Goal: Use online tool/utility: Utilize a website feature to perform a specific function

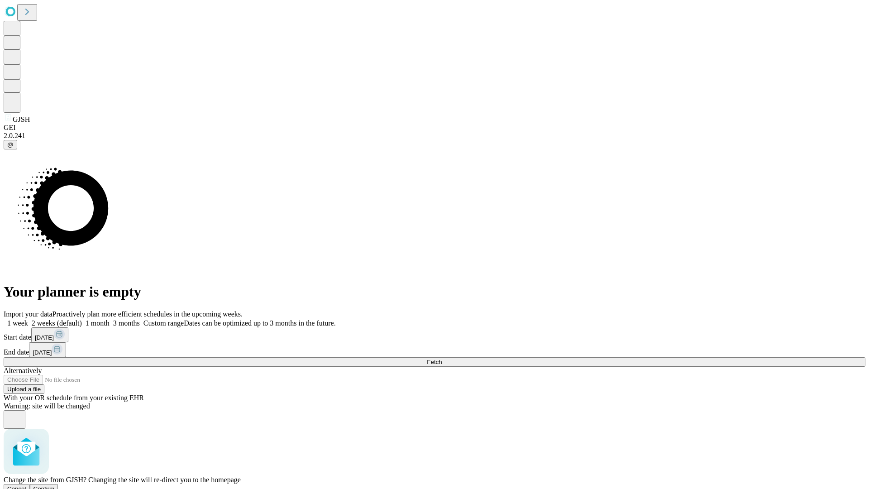
click at [55, 485] on span "Confirm" at bounding box center [44, 488] width 21 height 7
click at [110, 319] on label "1 month" at bounding box center [96, 323] width 28 height 8
click at [442, 359] on span "Fetch" at bounding box center [434, 362] width 15 height 7
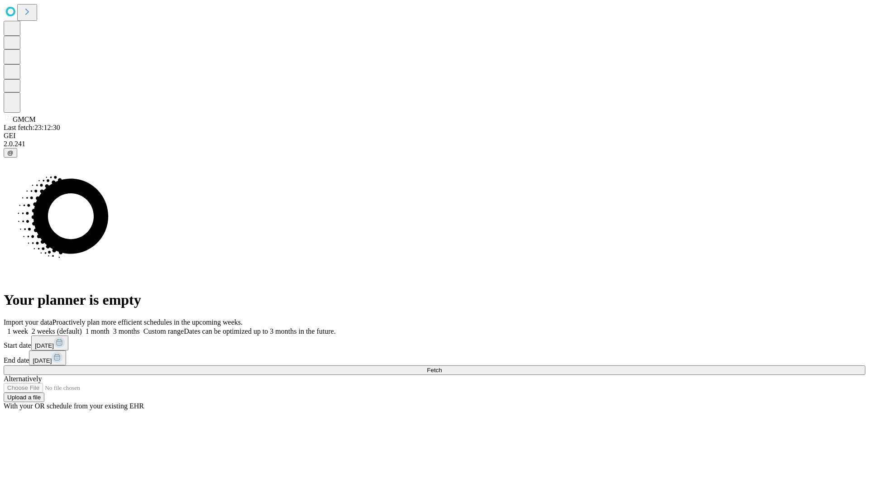
click at [110, 327] on label "1 month" at bounding box center [96, 331] width 28 height 8
click at [442, 367] on span "Fetch" at bounding box center [434, 370] width 15 height 7
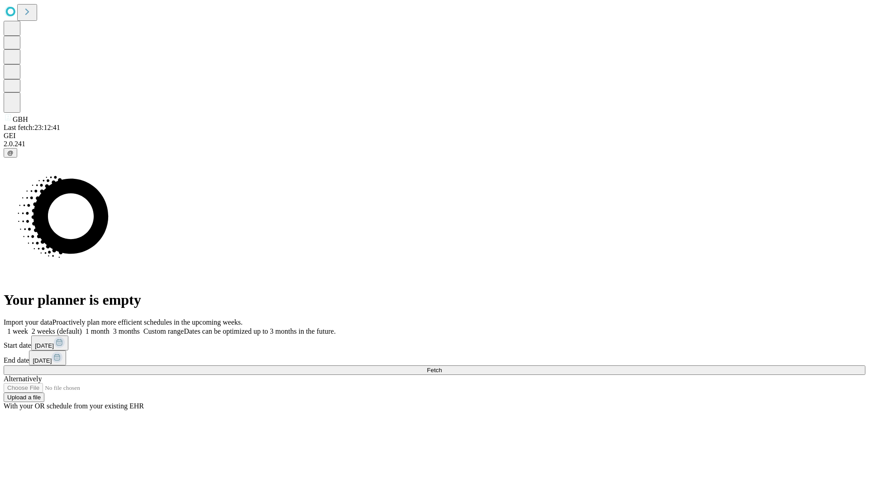
click at [110, 327] on label "1 month" at bounding box center [96, 331] width 28 height 8
click at [442, 367] on span "Fetch" at bounding box center [434, 370] width 15 height 7
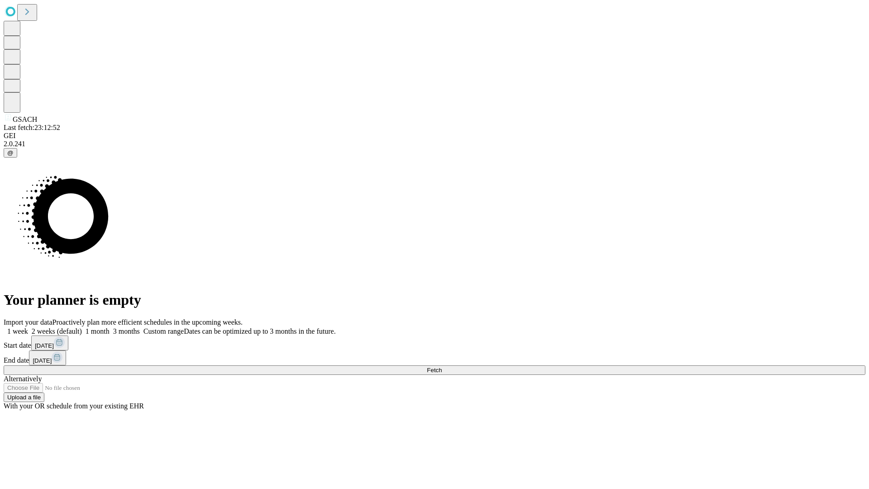
click at [110, 327] on label "1 month" at bounding box center [96, 331] width 28 height 8
click at [442, 367] on span "Fetch" at bounding box center [434, 370] width 15 height 7
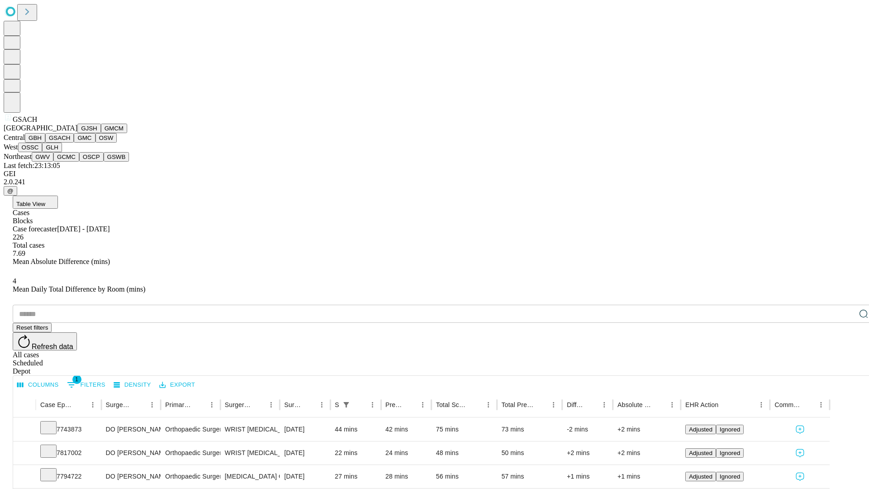
click at [74, 143] on button "GMC" at bounding box center [84, 138] width 21 height 10
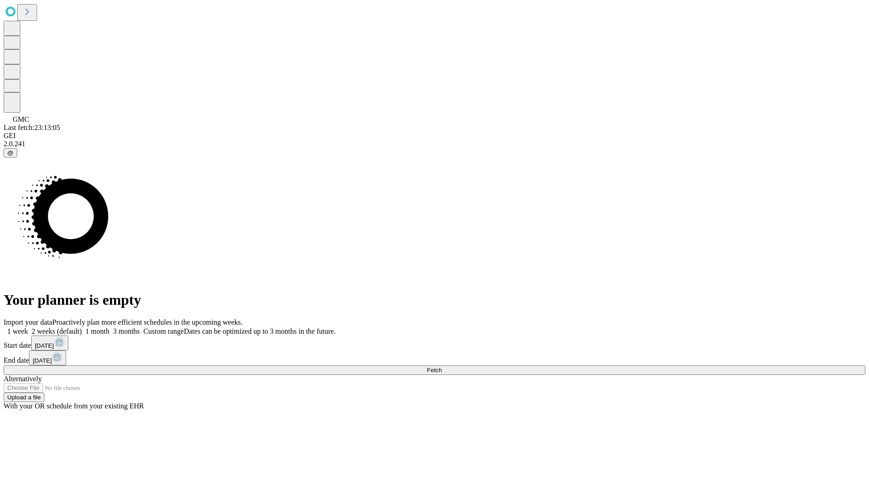
click at [110, 327] on label "1 month" at bounding box center [96, 331] width 28 height 8
click at [442, 367] on span "Fetch" at bounding box center [434, 370] width 15 height 7
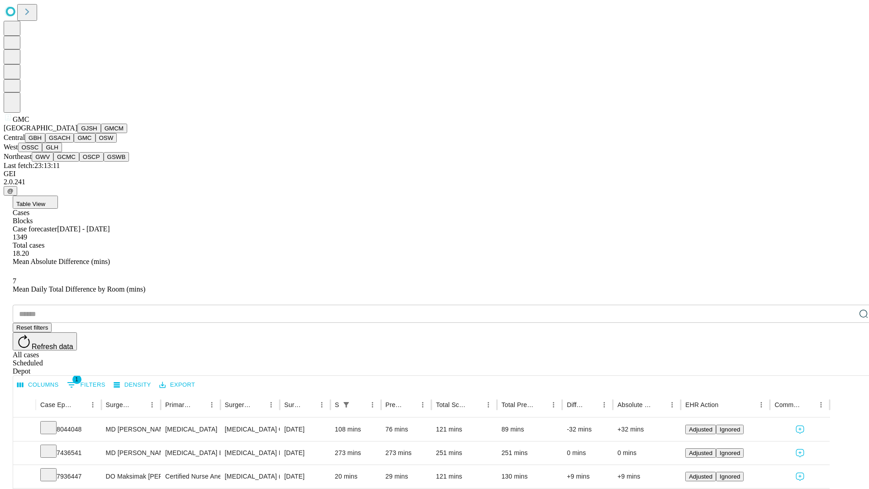
click at [96, 143] on button "OSW" at bounding box center [107, 138] width 22 height 10
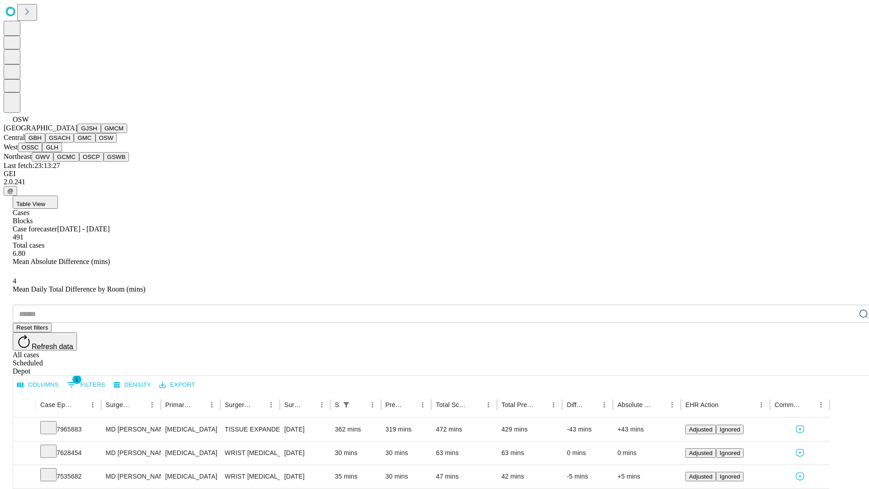
click at [43, 152] on button "OSSC" at bounding box center [30, 148] width 24 height 10
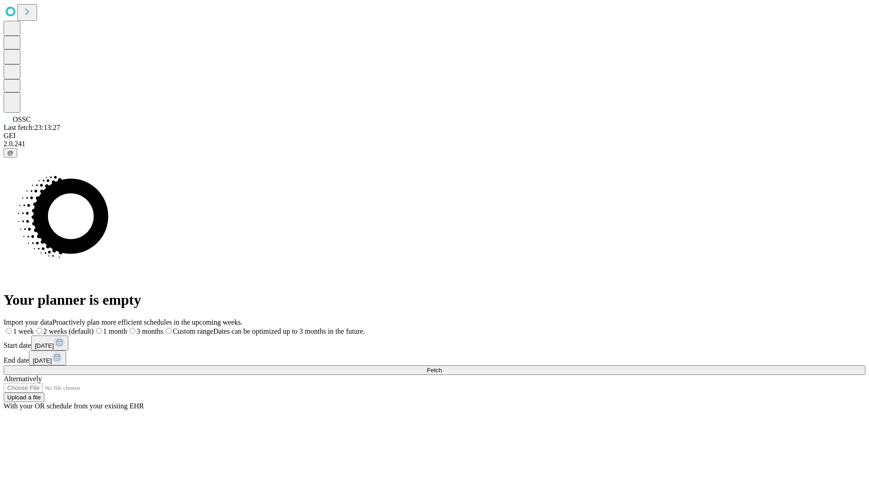
click at [127, 327] on label "1 month" at bounding box center [111, 331] width 34 height 8
click at [442, 367] on span "Fetch" at bounding box center [434, 370] width 15 height 7
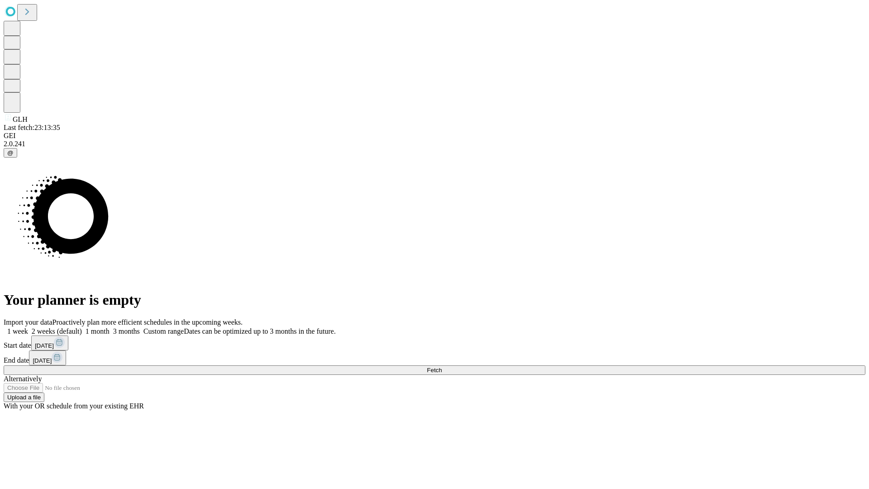
click at [110, 327] on label "1 month" at bounding box center [96, 331] width 28 height 8
click at [442, 367] on span "Fetch" at bounding box center [434, 370] width 15 height 7
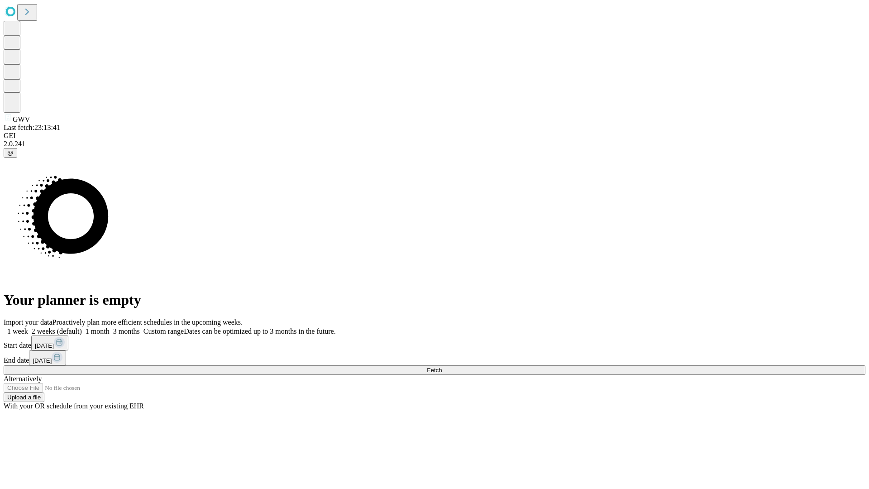
click at [442, 367] on span "Fetch" at bounding box center [434, 370] width 15 height 7
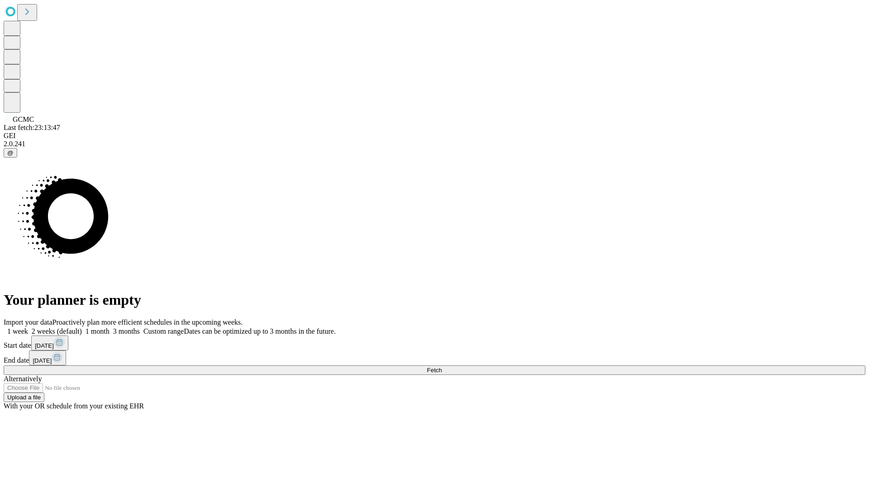
click at [442, 367] on span "Fetch" at bounding box center [434, 370] width 15 height 7
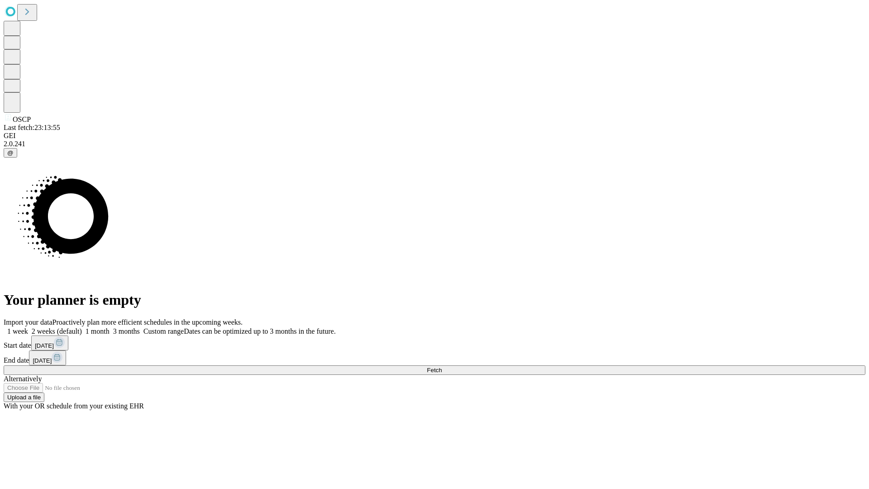
click at [110, 327] on label "1 month" at bounding box center [96, 331] width 28 height 8
click at [442, 367] on span "Fetch" at bounding box center [434, 370] width 15 height 7
